Goal: Go to known website: Access a specific website the user already knows

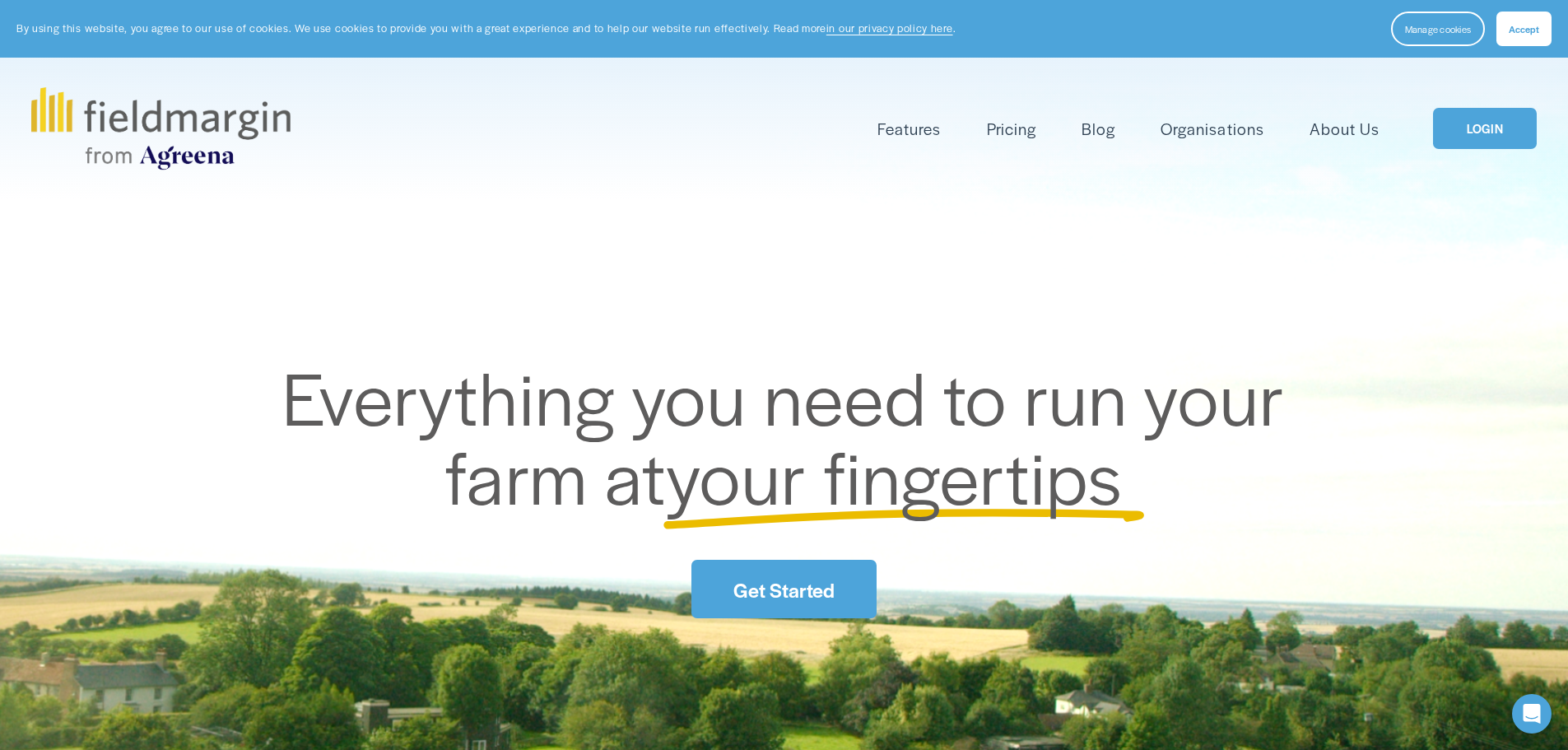
click at [1477, 121] on link "LOGIN" at bounding box center [1484, 128] width 104 height 42
